Goal: Task Accomplishment & Management: Use online tool/utility

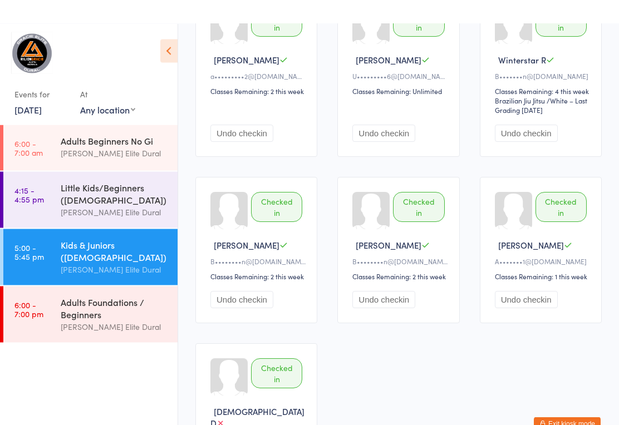
scroll to position [638, 0]
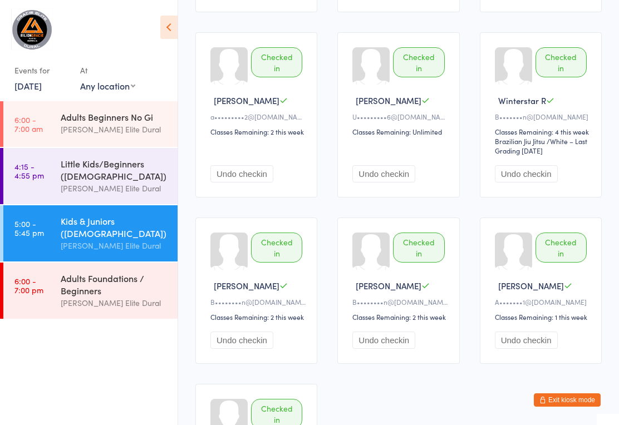
click at [48, 288] on link "6:00 - 7:00 pm Adults Foundations / Beginners [PERSON_NAME] Elite Dural" at bounding box center [90, 291] width 174 height 56
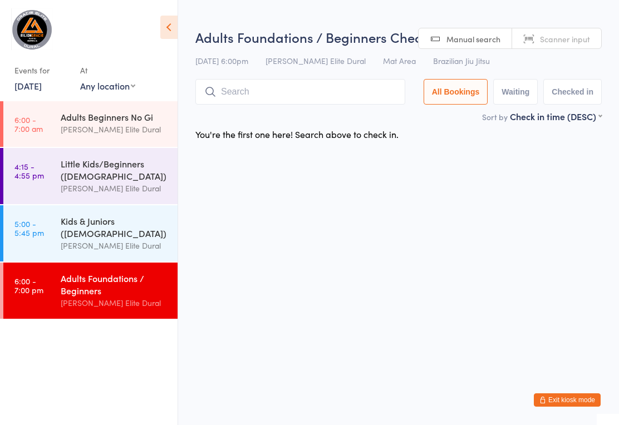
click at [312, 96] on input "search" at bounding box center [300, 92] width 210 height 26
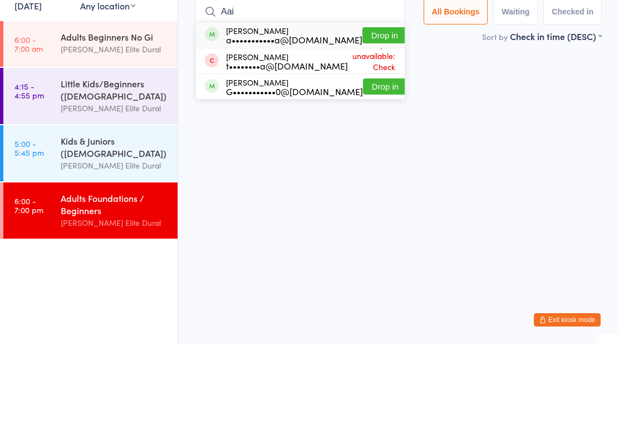
type input "Aai"
click at [376, 107] on button "Drop in" at bounding box center [384, 115] width 45 height 16
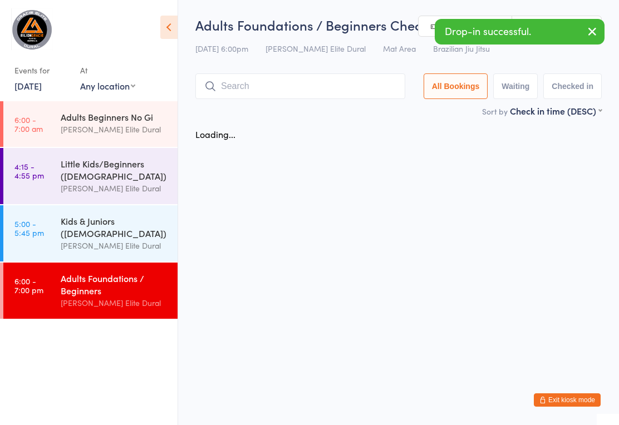
click at [322, 94] on input "search" at bounding box center [300, 87] width 210 height 26
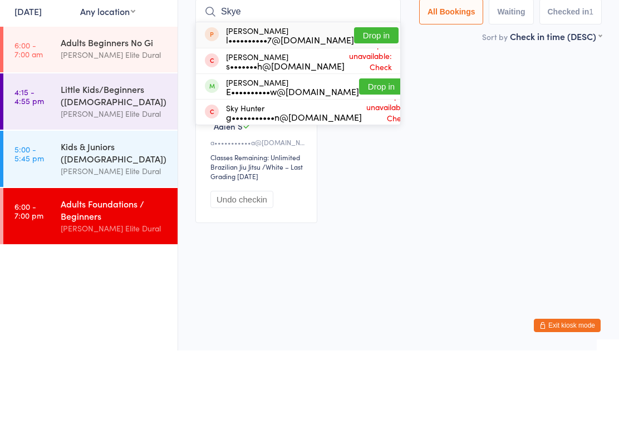
type input "Skye"
click at [375, 153] on button "Drop in" at bounding box center [381, 161] width 45 height 16
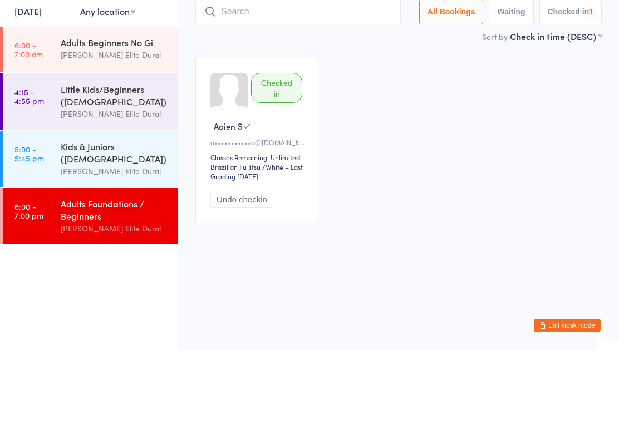
click at [329, 74] on input "search" at bounding box center [297, 87] width 205 height 26
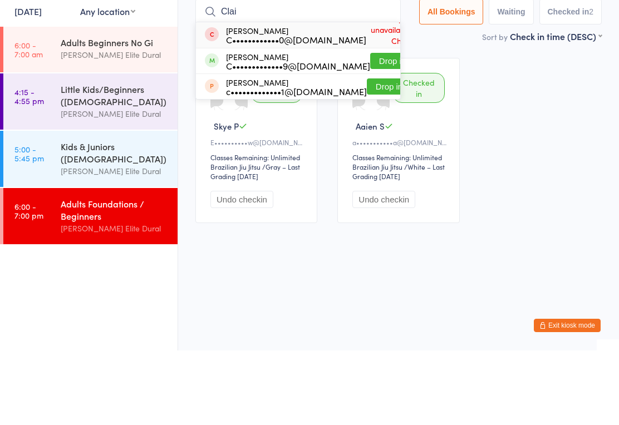
type input "Clai"
click at [376, 128] on button "Drop in" at bounding box center [392, 136] width 45 height 16
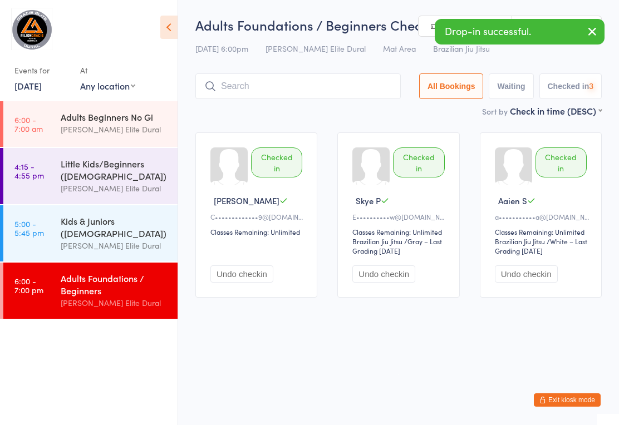
click at [337, 92] on input "search" at bounding box center [297, 87] width 205 height 26
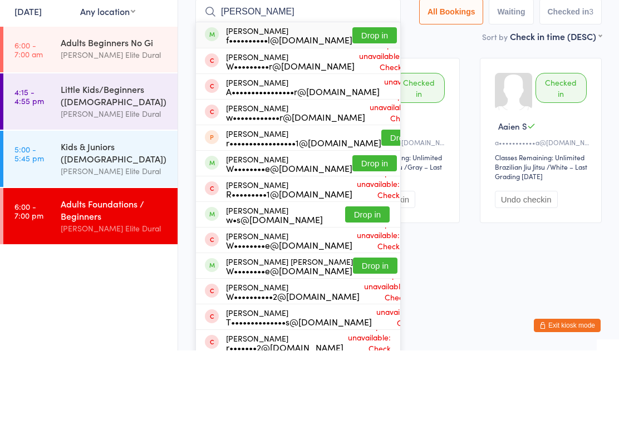
type input "[PERSON_NAME]"
click at [361, 102] on button "Drop in" at bounding box center [374, 110] width 45 height 16
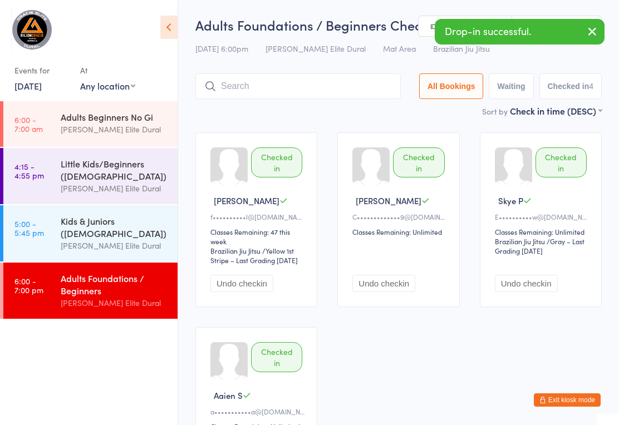
click at [318, 81] on input "search" at bounding box center [297, 87] width 205 height 26
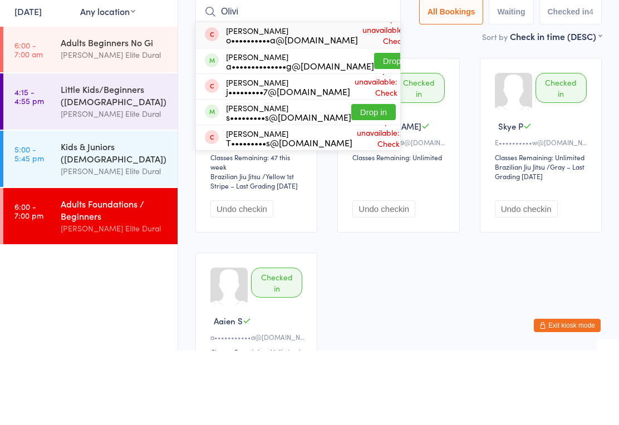
type input "Olivi"
click at [361, 179] on button "Drop in" at bounding box center [373, 187] width 45 height 16
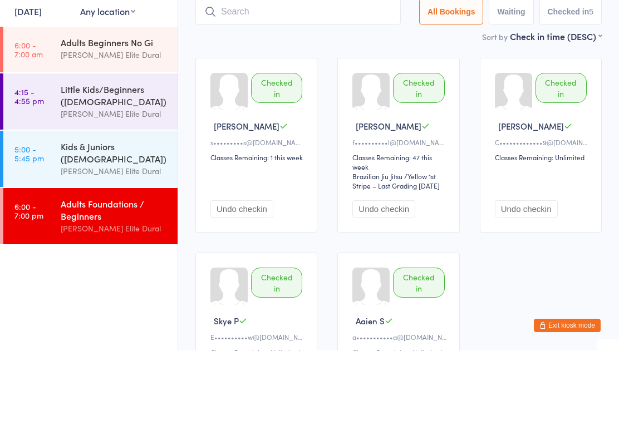
click at [327, 169] on div "Checked in [PERSON_NAME] K s•••••••••s@[DOMAIN_NAME] Classes Remaining: 1 this …" at bounding box center [398, 313] width 427 height 380
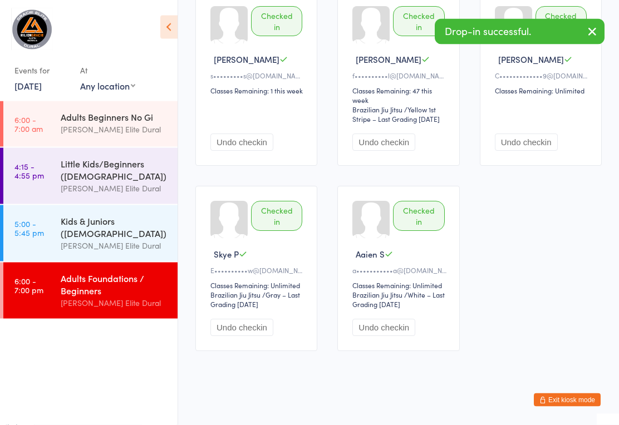
scroll to position [151, 0]
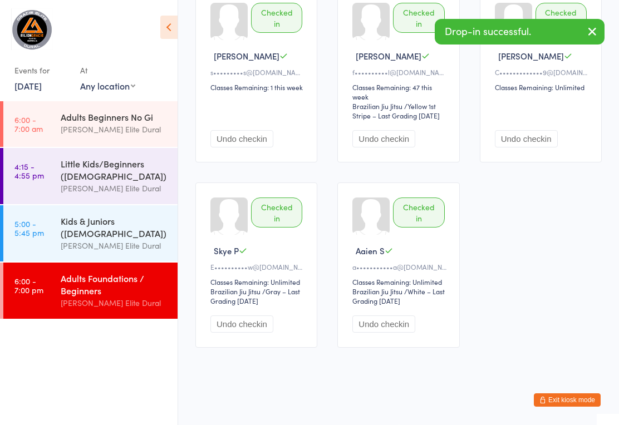
click at [27, 88] on link "[DATE]" at bounding box center [27, 86] width 27 height 12
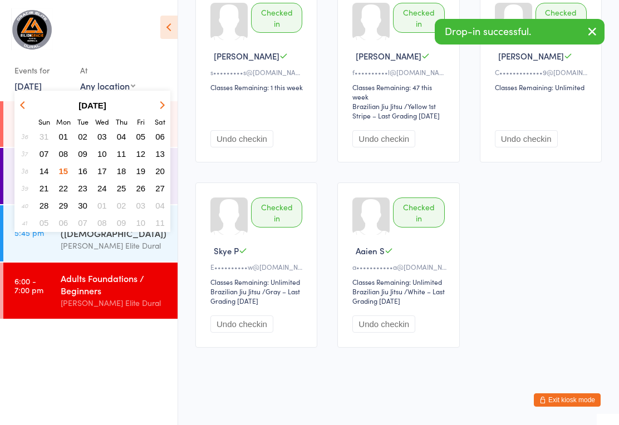
click at [79, 168] on span "16" at bounding box center [82, 170] width 9 height 9
